Goal: Navigation & Orientation: Understand site structure

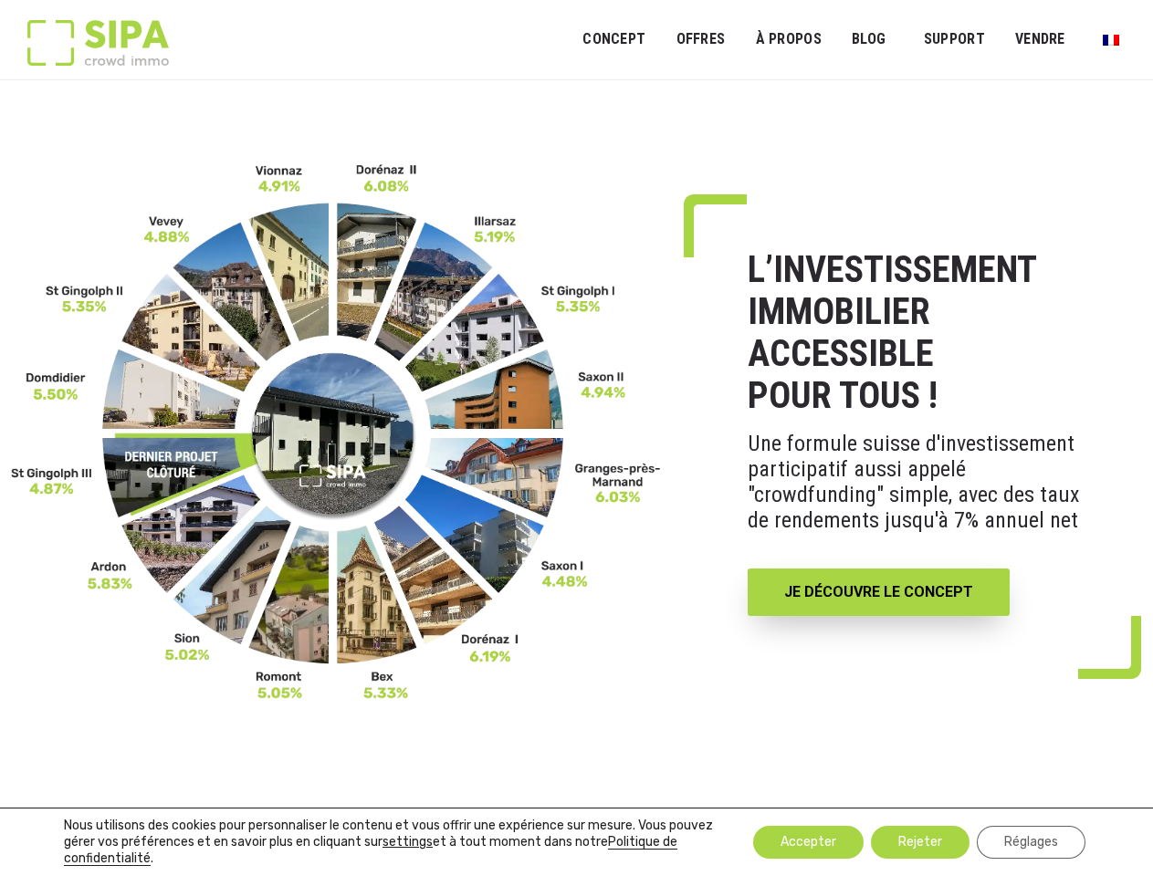
click at [700, 39] on link "OFFRES" at bounding box center [700, 39] width 73 height 41
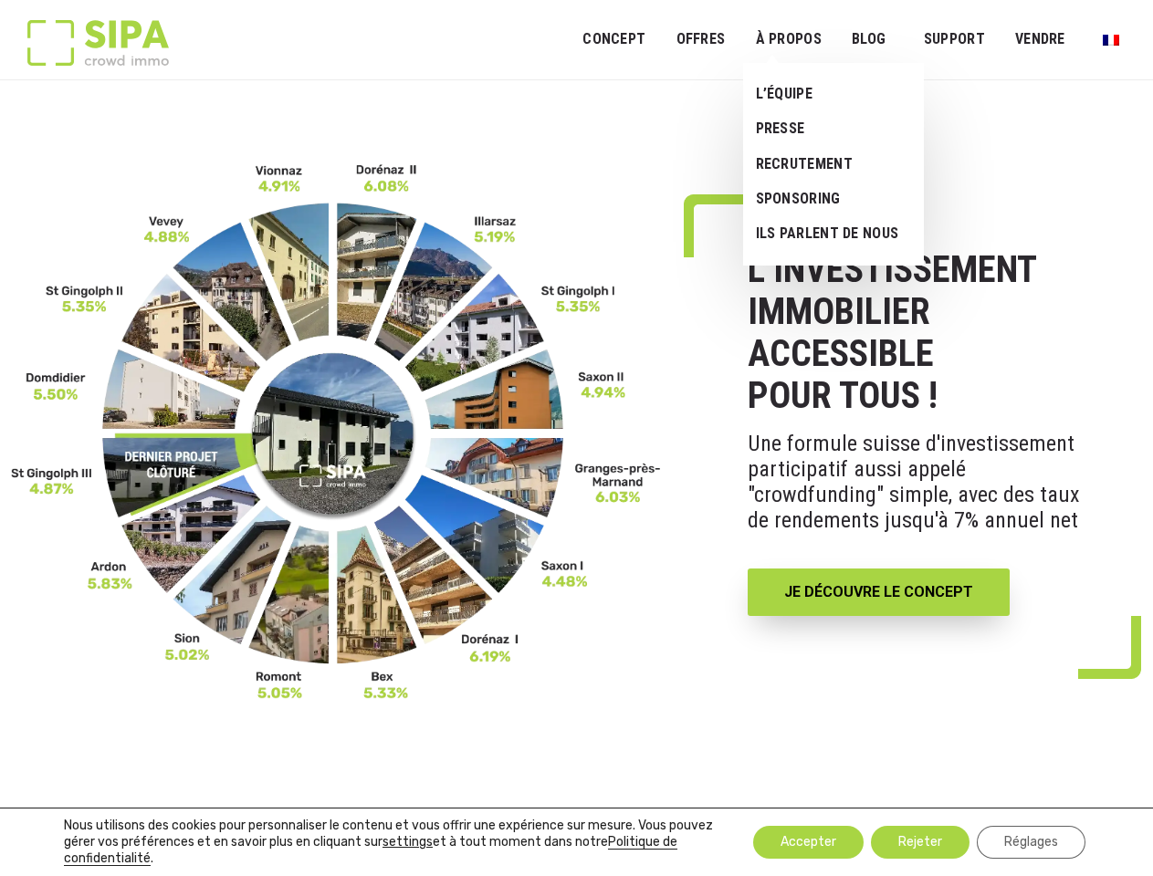
click at [788, 39] on link "À PROPOS" at bounding box center [788, 39] width 90 height 41
click at [954, 39] on link "SUPPORT" at bounding box center [954, 39] width 85 height 41
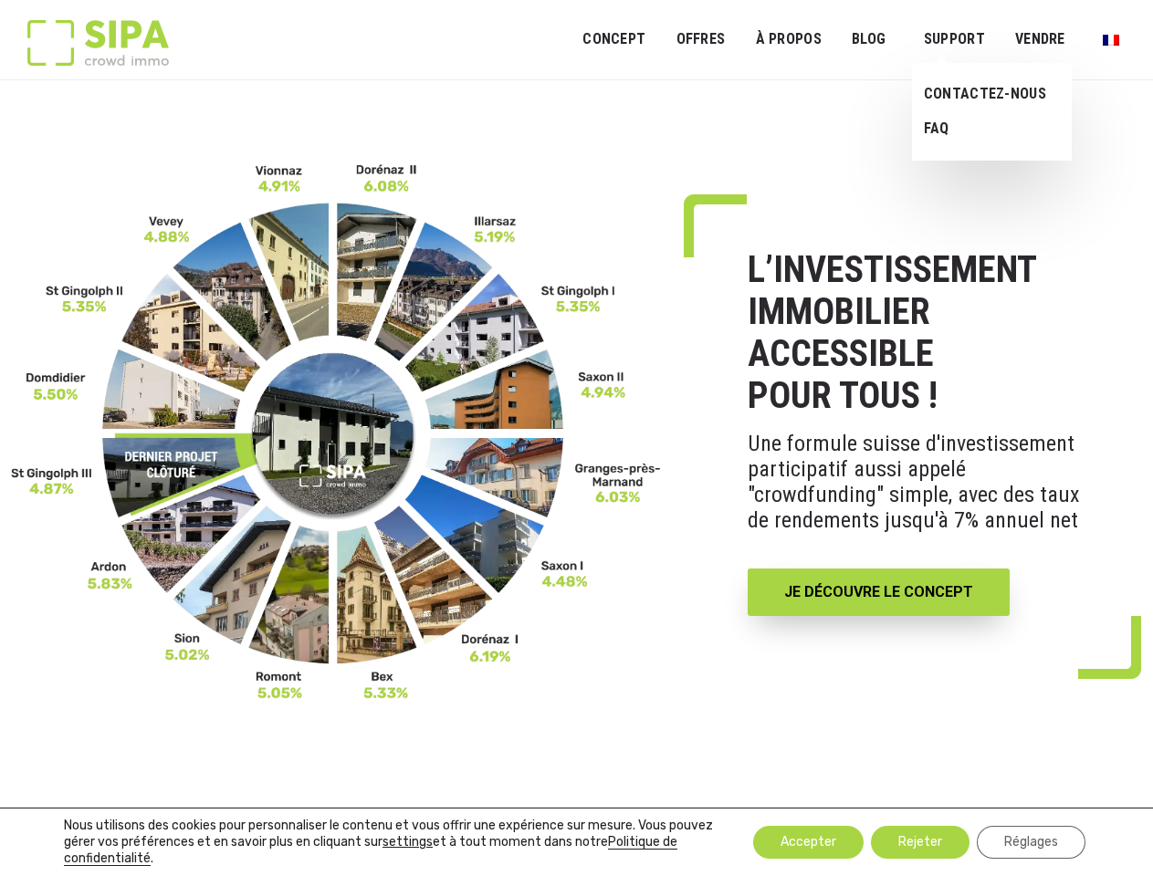
click at [407, 843] on button "settings" at bounding box center [408, 842] width 50 height 16
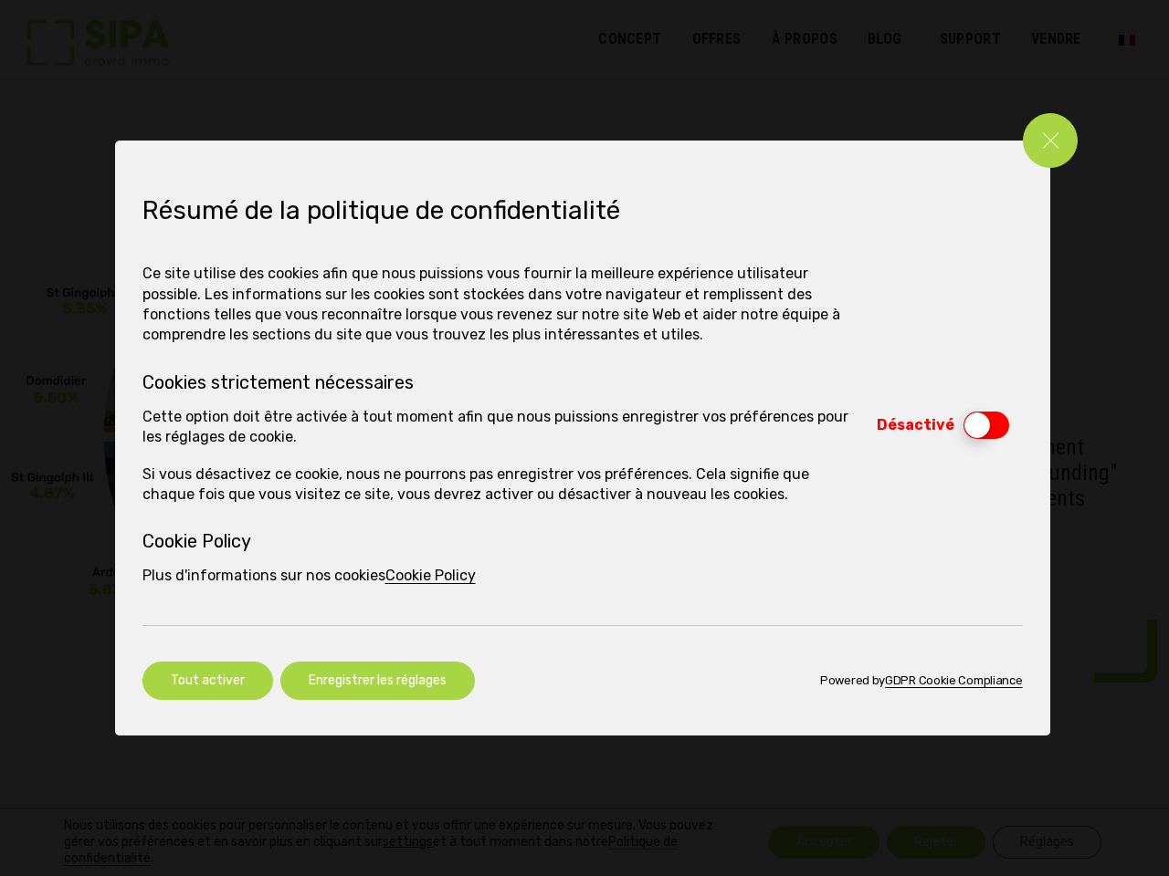
click at [808, 843] on div "Loading... Fermer les réglages des cookies GDPR Résumé de la politique de confi…" at bounding box center [584, 438] width 1169 height 876
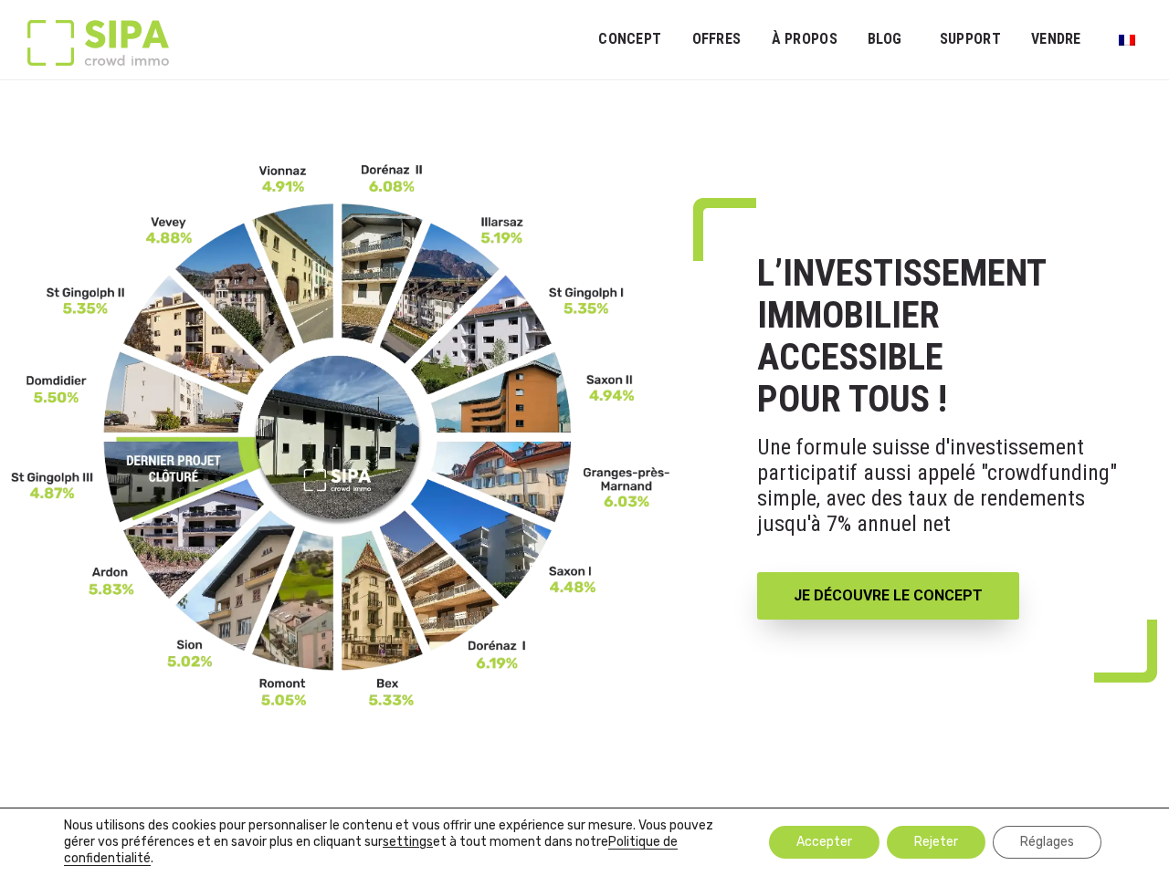
click at [920, 843] on div "Loading... Fermer les réglages des cookies GDPR Résumé de la politique de confi…" at bounding box center [584, 438] width 1169 height 876
click at [1031, 843] on div "Loading... Fermer les réglages des cookies GDPR Résumé de la politique de confi…" at bounding box center [584, 438] width 1169 height 876
